Goal: Task Accomplishment & Management: Use online tool/utility

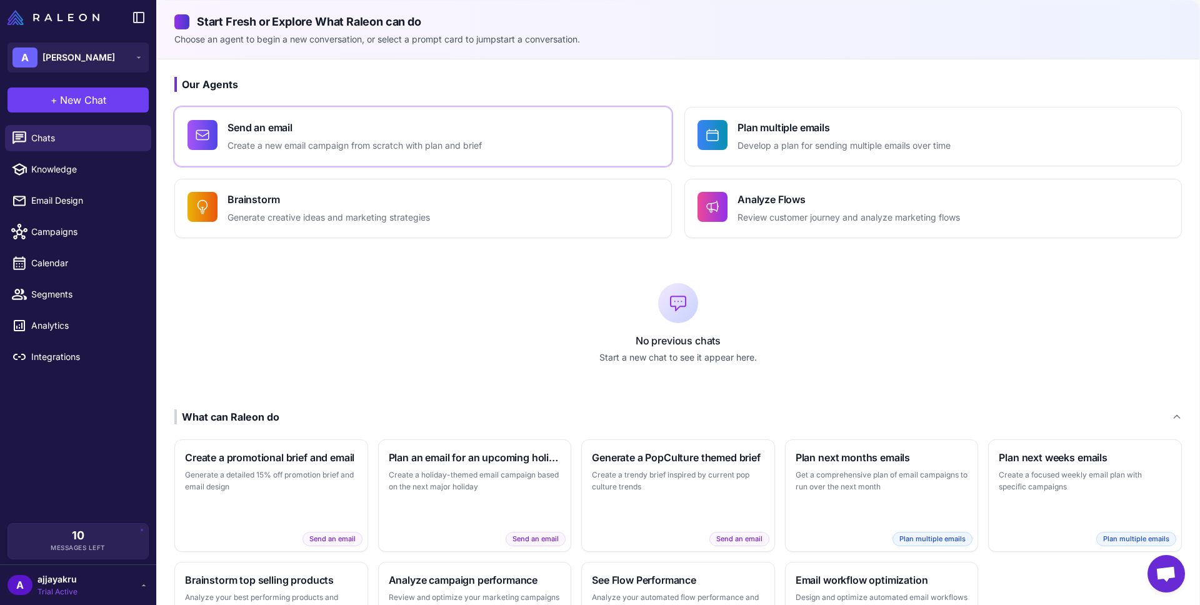
click at [417, 128] on h4 "Send an email" at bounding box center [355, 127] width 254 height 15
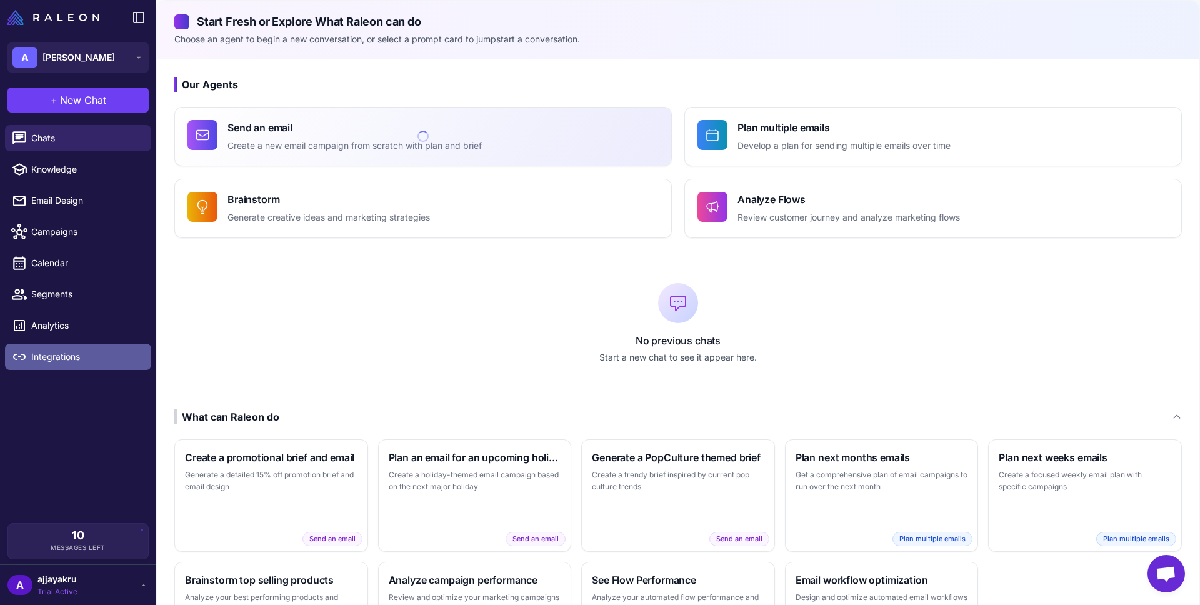
click at [51, 359] on span "Integrations" at bounding box center [86, 357] width 110 height 14
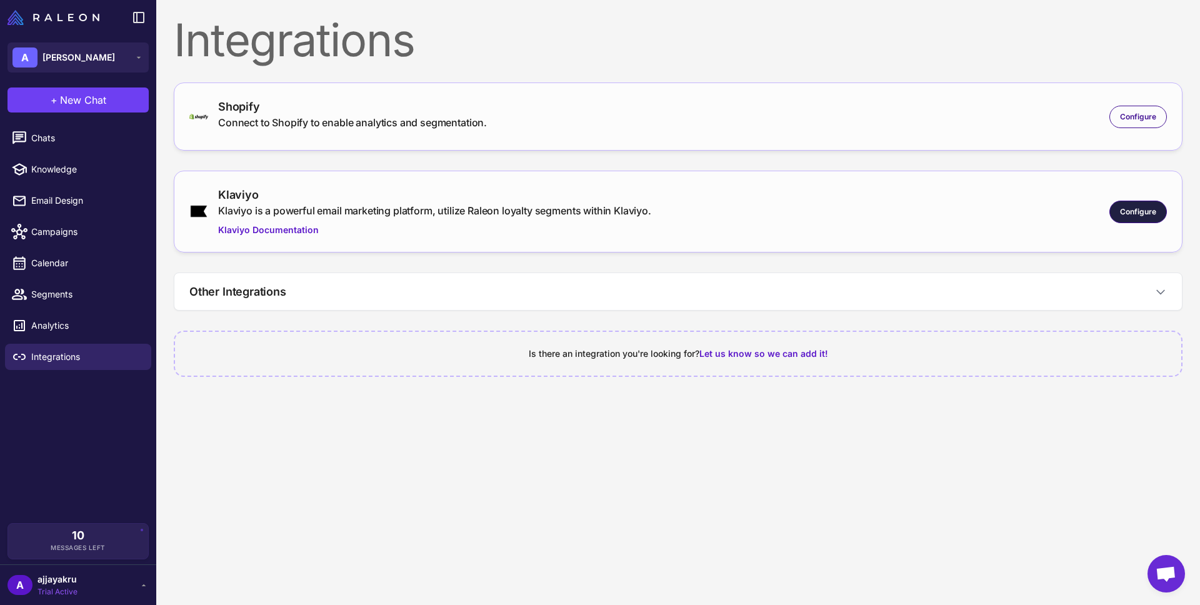
click at [1128, 215] on span "Configure" at bounding box center [1138, 211] width 36 height 11
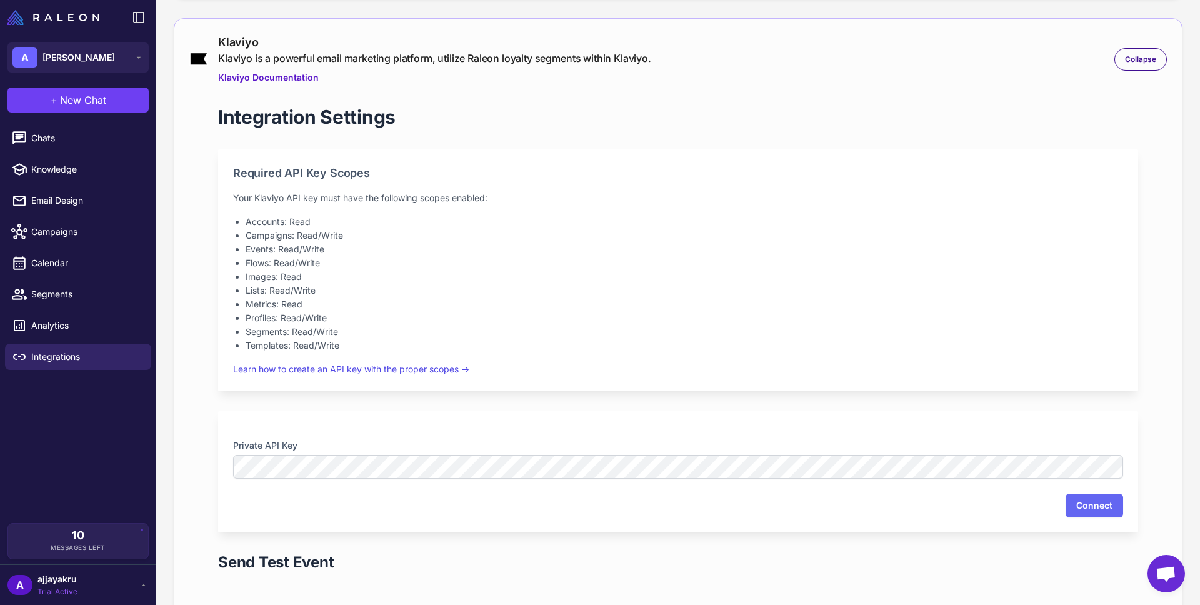
scroll to position [91, 0]
